Goal: Information Seeking & Learning: Learn about a topic

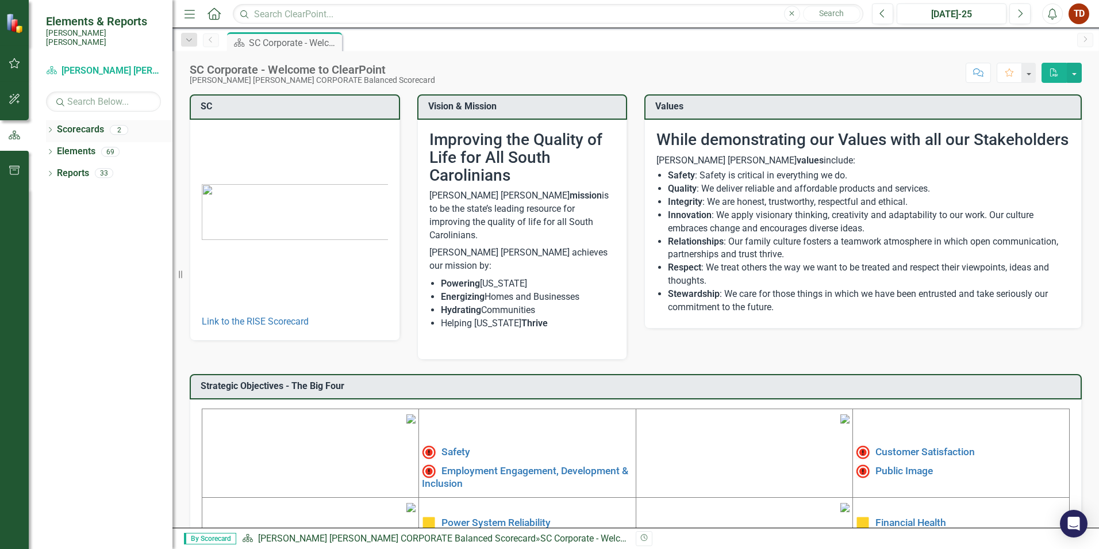
click at [50, 128] on icon "Dropdown" at bounding box center [50, 131] width 8 height 6
click at [103, 167] on link "RISE: [PERSON_NAME] [PERSON_NAME] Recognizing Innovation, Safety and Excellence" at bounding box center [117, 173] width 109 height 13
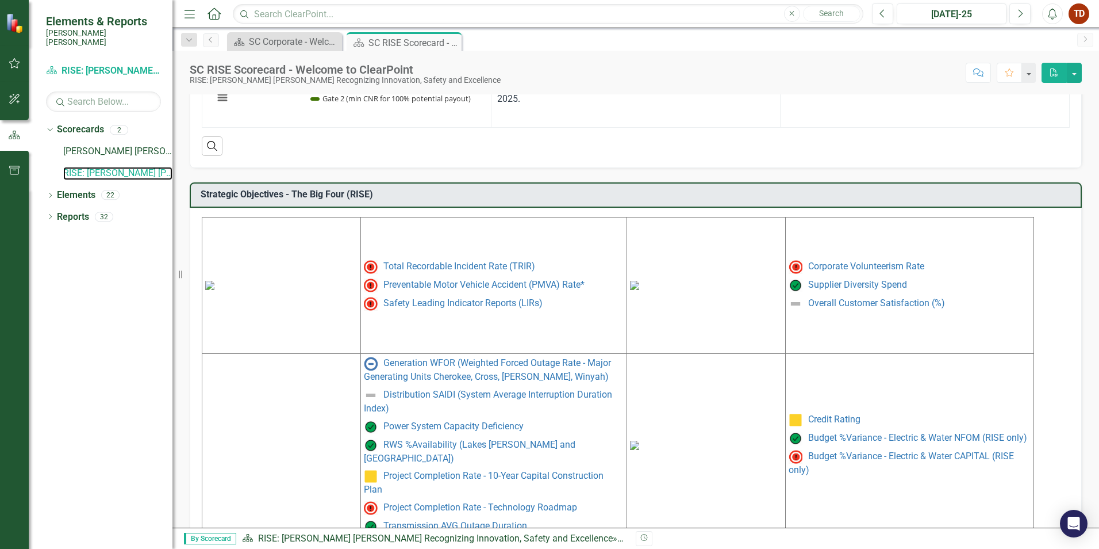
scroll to position [453, 0]
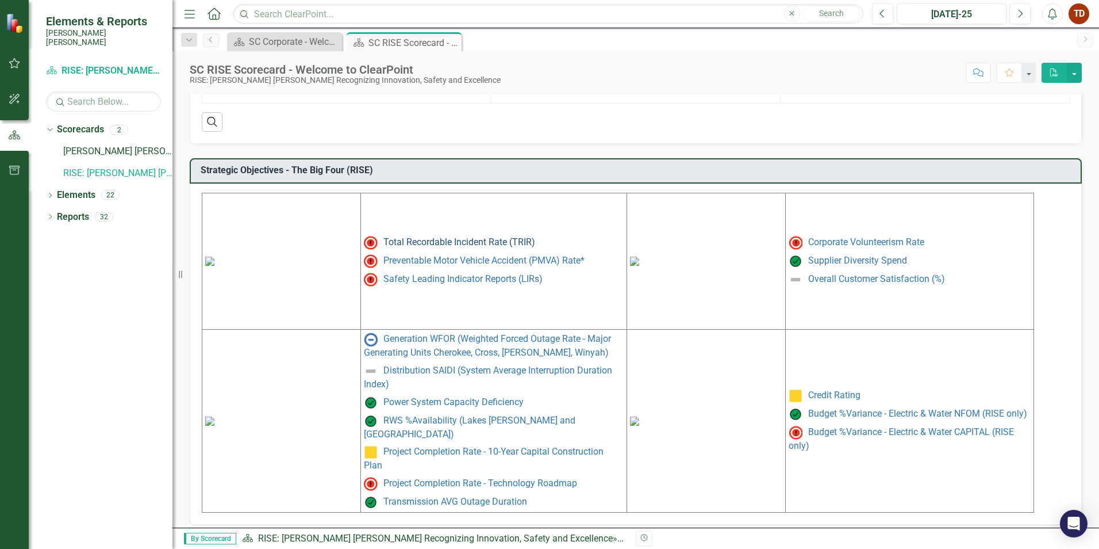
click at [439, 244] on link "Total Recordable Incident Rate (TRIR)" at bounding box center [460, 241] width 152 height 11
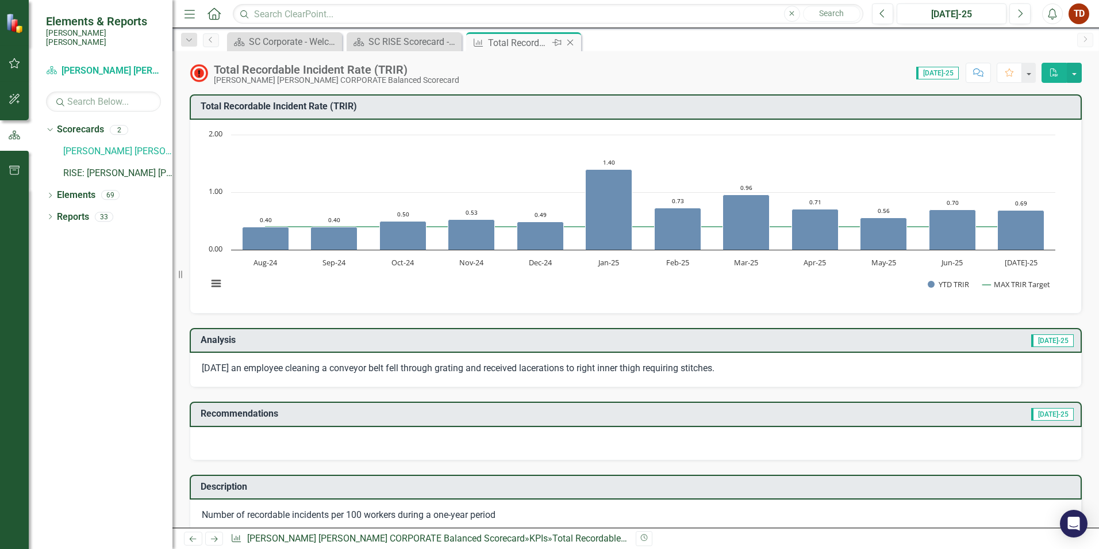
click at [573, 40] on icon at bounding box center [571, 43] width 6 height 6
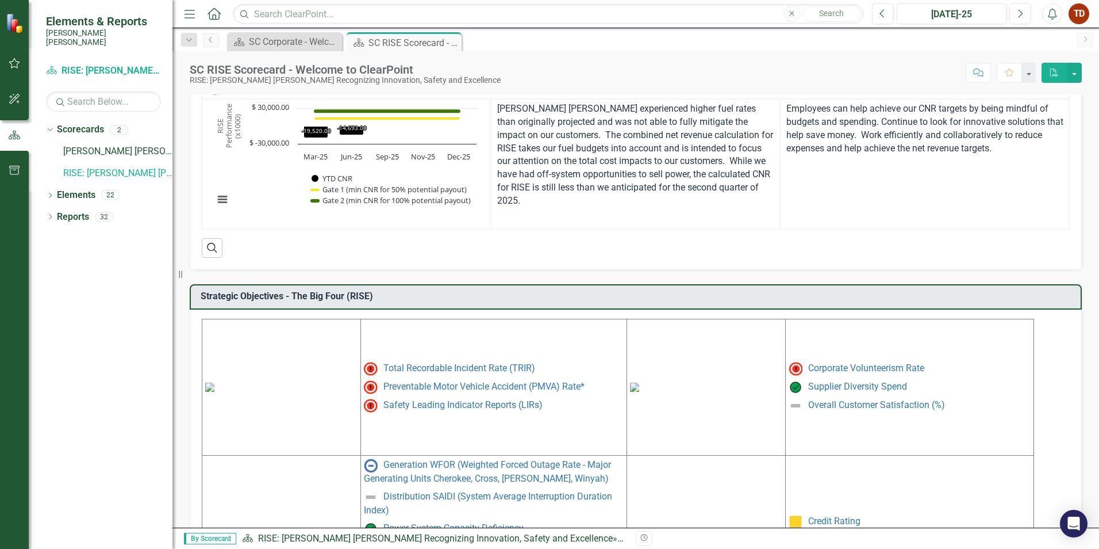
scroll to position [345, 0]
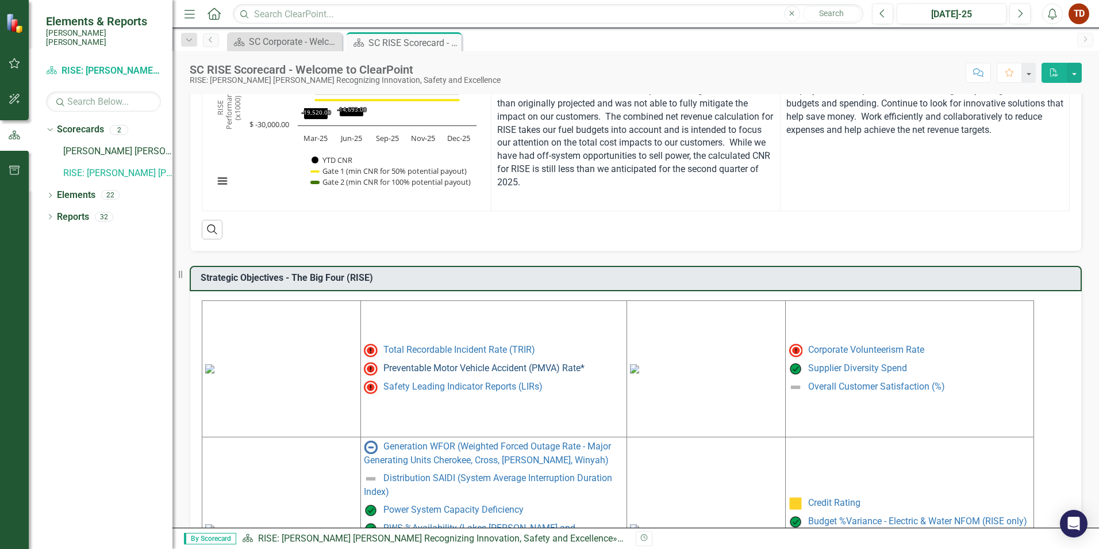
click at [514, 369] on link "Preventable Motor Vehicle Accident (PMVA) Rate*" at bounding box center [484, 367] width 201 height 11
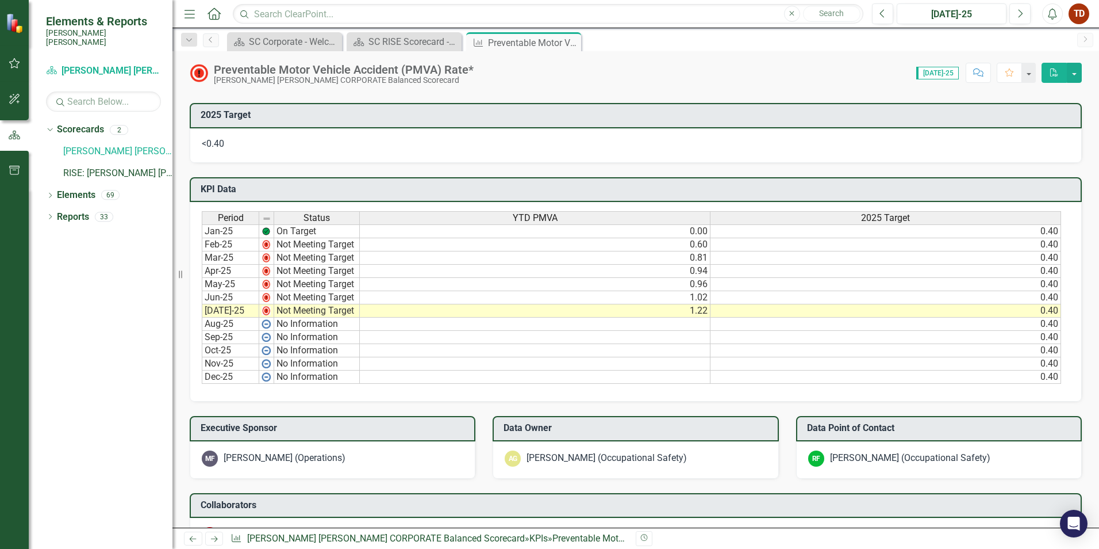
scroll to position [488, 0]
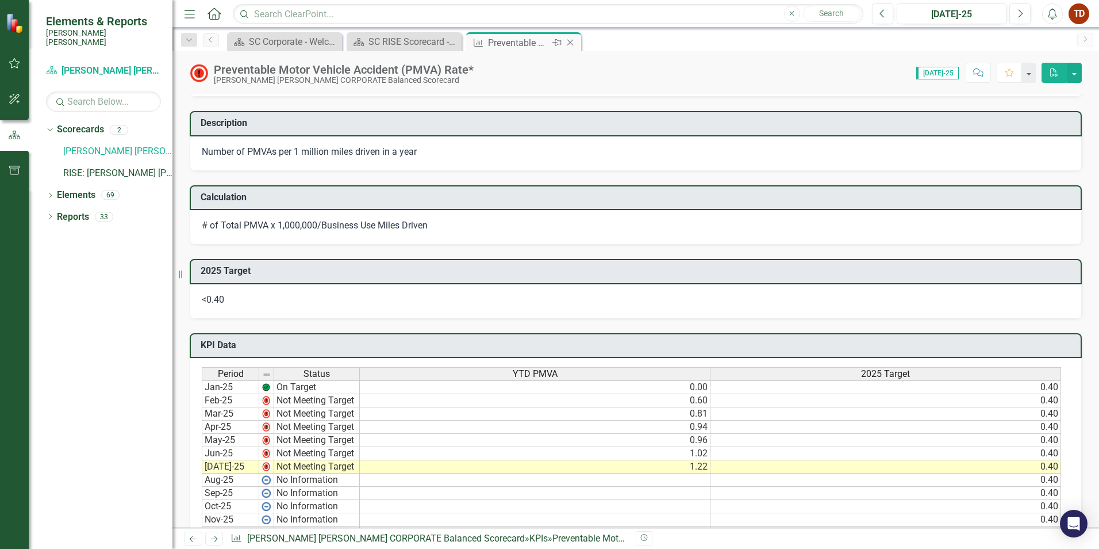
click at [574, 39] on icon "Close" at bounding box center [571, 42] width 12 height 9
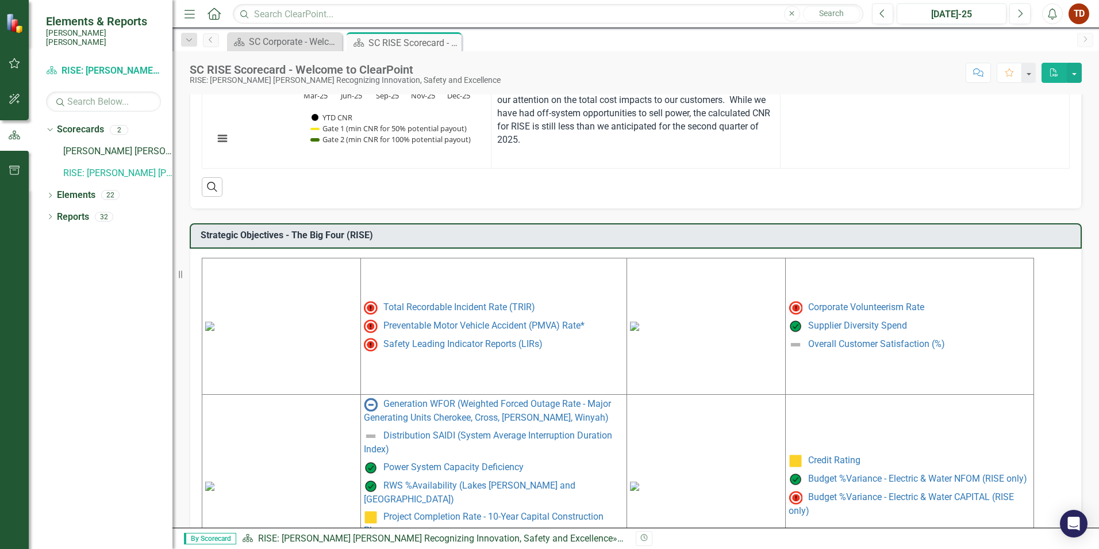
scroll to position [403, 0]
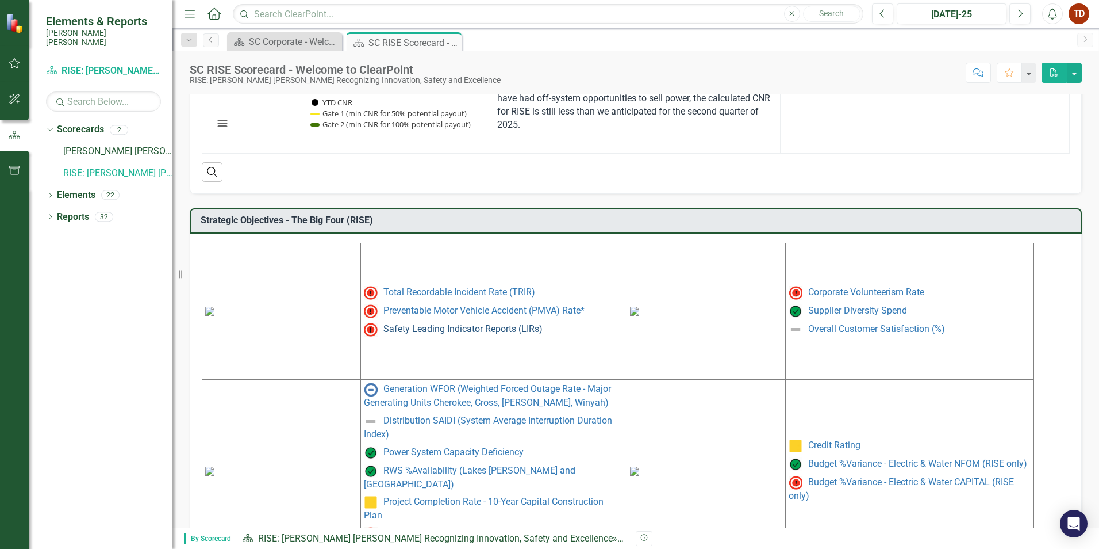
click at [472, 331] on link "Safety Leading Indicator Reports (LIRs)" at bounding box center [463, 328] width 159 height 11
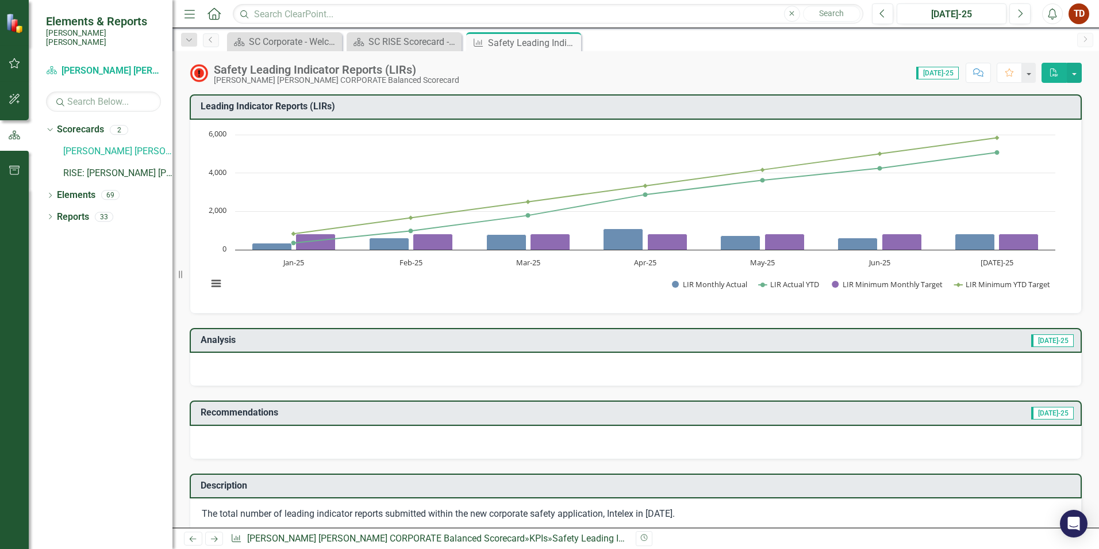
click at [0, 0] on icon "Close" at bounding box center [0, 0] width 0 height 0
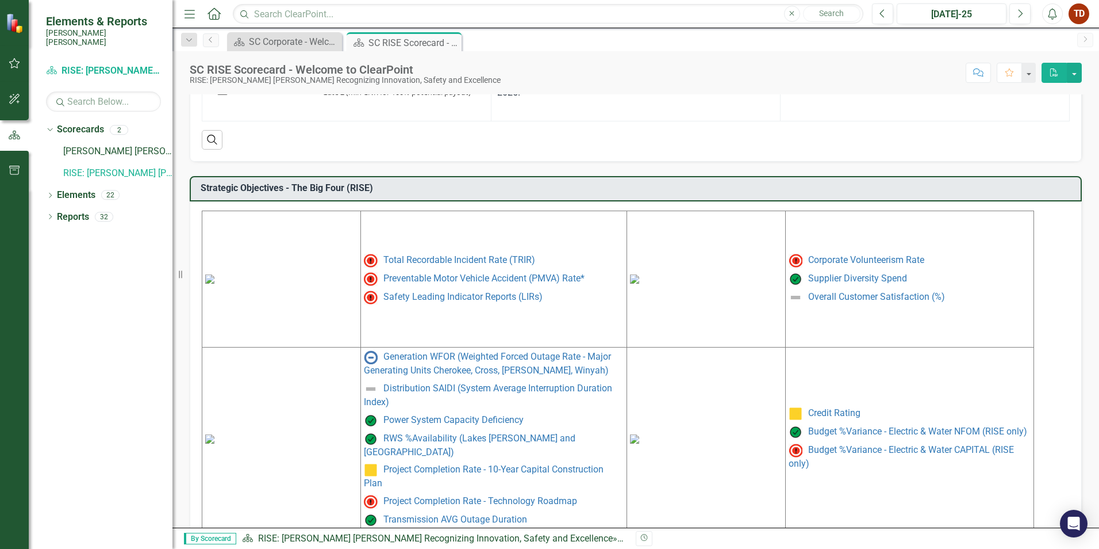
scroll to position [453, 0]
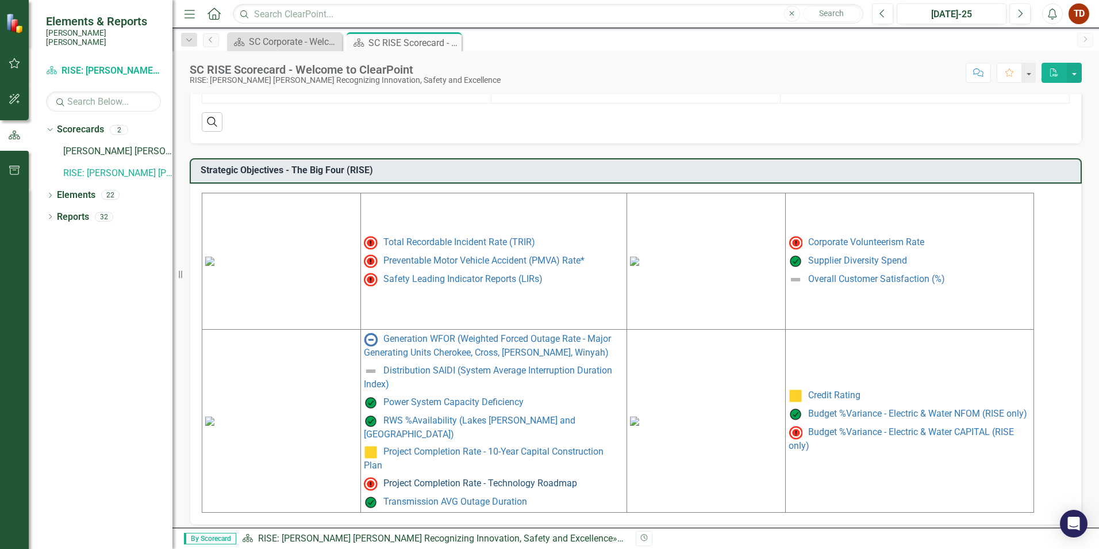
click at [431, 477] on link "Project Completion Rate - Technology Roadmap" at bounding box center [481, 482] width 194 height 11
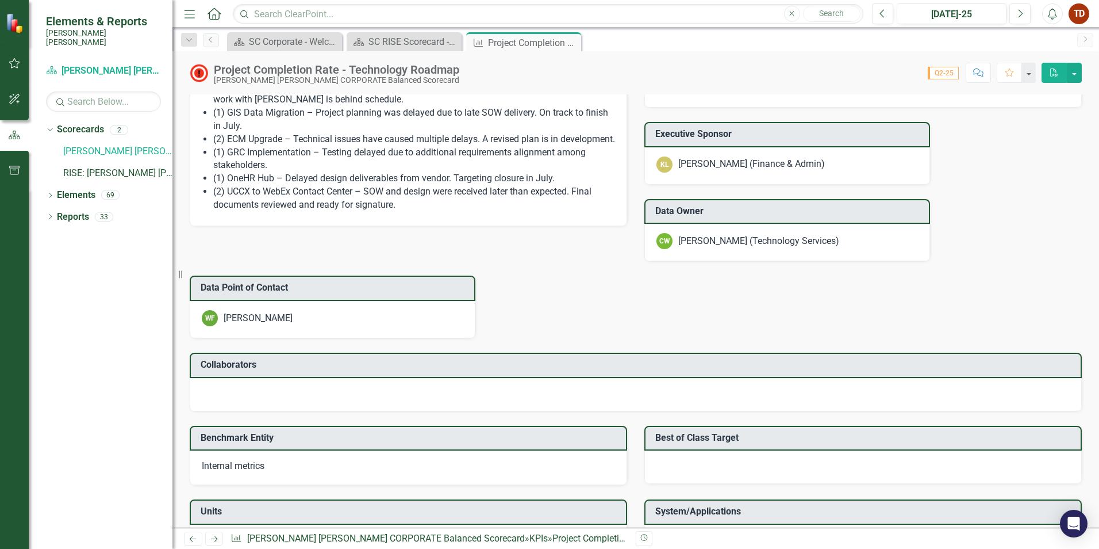
scroll to position [777, 0]
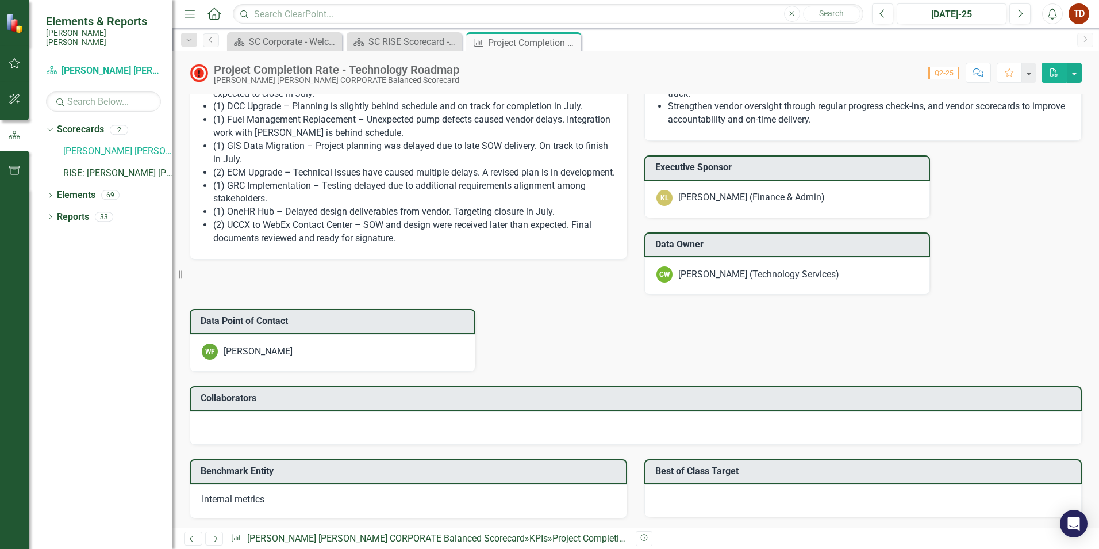
drag, startPoint x: 570, startPoint y: 43, endPoint x: 523, endPoint y: 34, distance: 48.0
click at [0, 0] on icon at bounding box center [0, 0] width 0 height 0
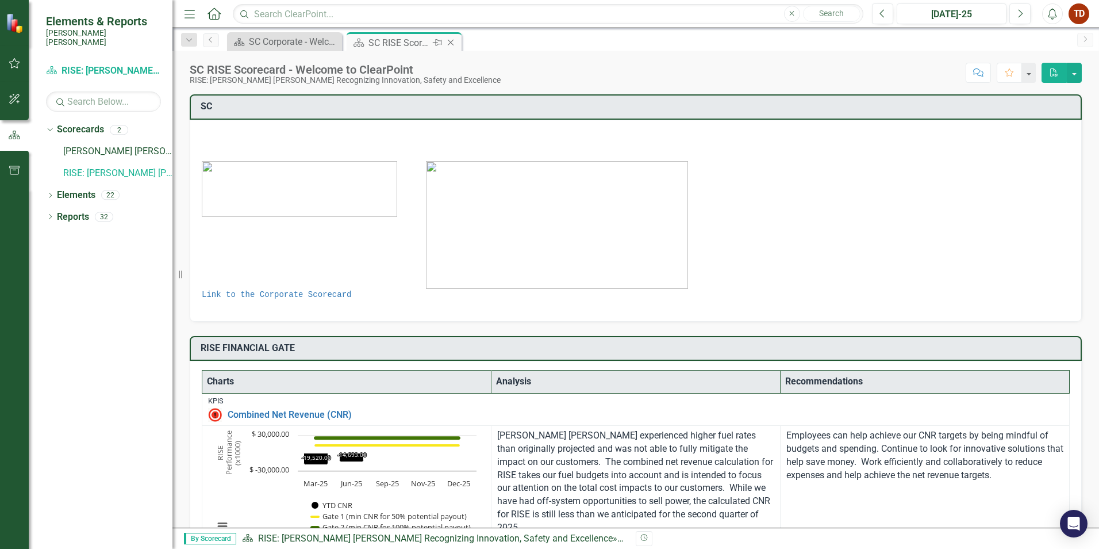
click at [454, 38] on icon "Close" at bounding box center [451, 42] width 12 height 9
